Goal: Transaction & Acquisition: Purchase product/service

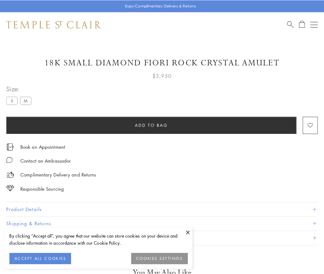
scroll to position [36, 0]
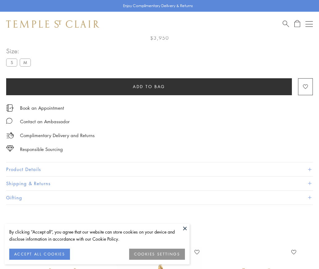
click at [149, 86] on span "Add to bag" at bounding box center [149, 86] width 32 height 7
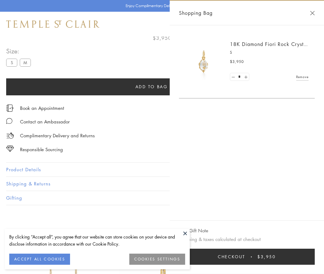
click at [247, 257] on button "Checkout $3,950" at bounding box center [247, 257] width 136 height 16
